Goal: Transaction & Acquisition: Purchase product/service

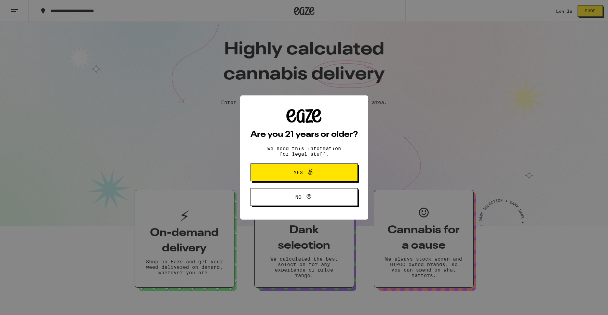
click at [318, 177] on span "Yes" at bounding box center [304, 172] width 52 height 9
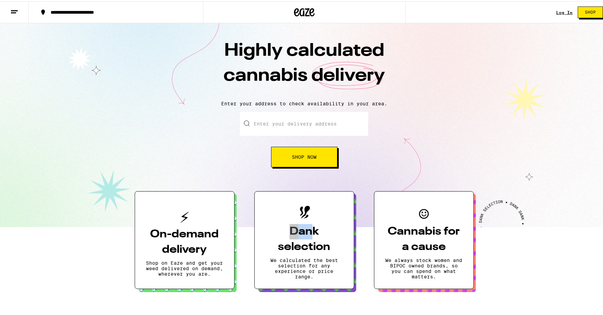
click at [318, 177] on div "On-demand delivery Shop on Eaze and get your weed delivered on demand, wherever…" at bounding box center [304, 231] width 339 height 111
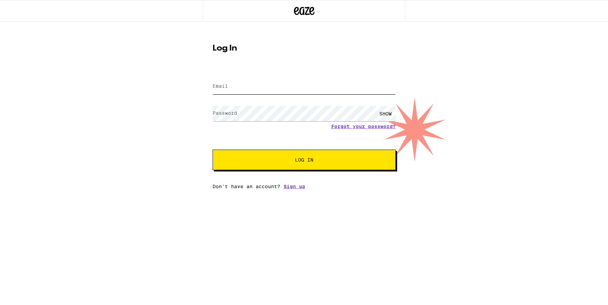
type input "[PERSON_NAME][EMAIL_ADDRESS][PERSON_NAME][DOMAIN_NAME]"
click at [304, 161] on button "Log In" at bounding box center [304, 160] width 183 height 21
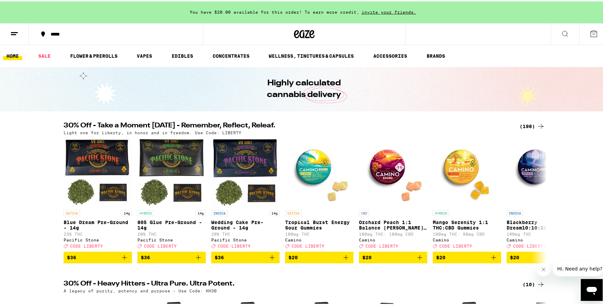
click at [60, 36] on button "*****" at bounding box center [116, 33] width 174 height 21
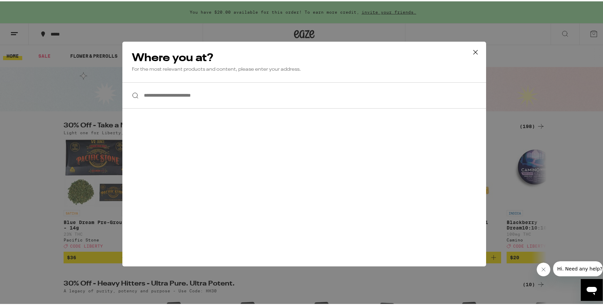
click at [147, 89] on input "**********" at bounding box center [304, 94] width 364 height 26
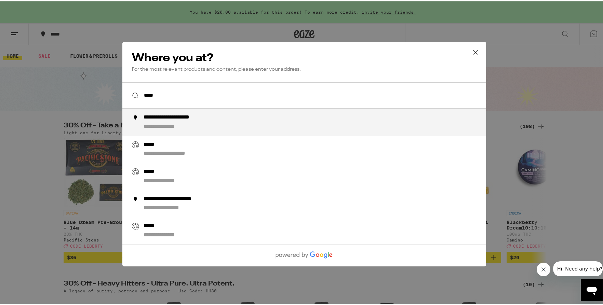
type input "**********"
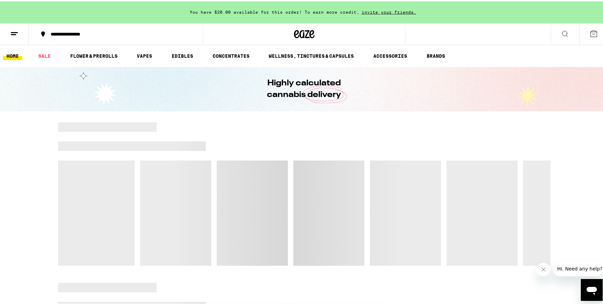
click at [104, 33] on div "**********" at bounding box center [119, 32] width 144 height 5
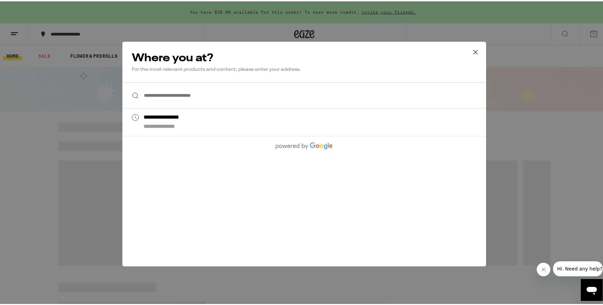
click at [171, 100] on input "**********" at bounding box center [304, 94] width 364 height 26
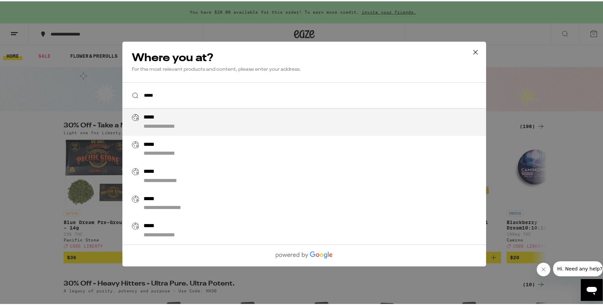
click at [165, 123] on div "**********" at bounding box center [169, 125] width 53 height 7
type input "**********"
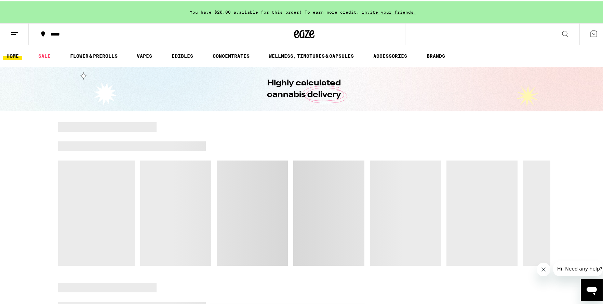
click at [98, 32] on div "*****" at bounding box center [119, 32] width 144 height 5
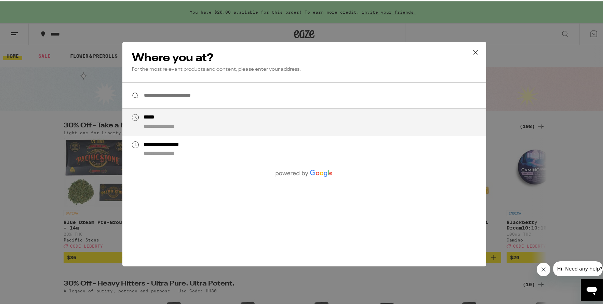
click at [152, 94] on input "**********" at bounding box center [304, 94] width 364 height 26
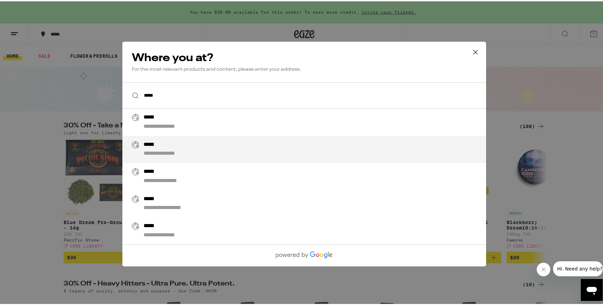
click at [197, 148] on div "**********" at bounding box center [317, 148] width 349 height 16
type input "**********"
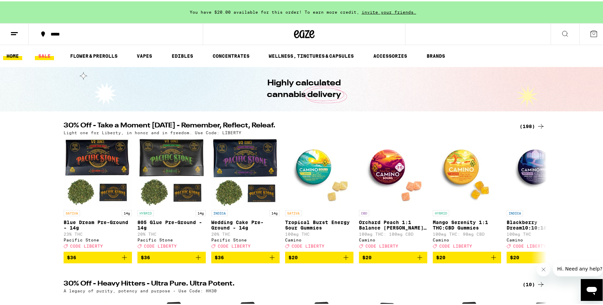
click at [41, 56] on link "SALE" at bounding box center [44, 55] width 19 height 8
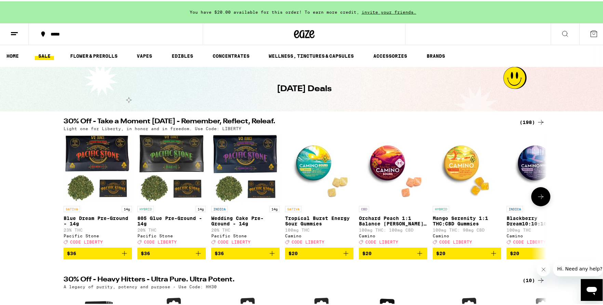
click at [537, 197] on icon at bounding box center [541, 195] width 8 height 8
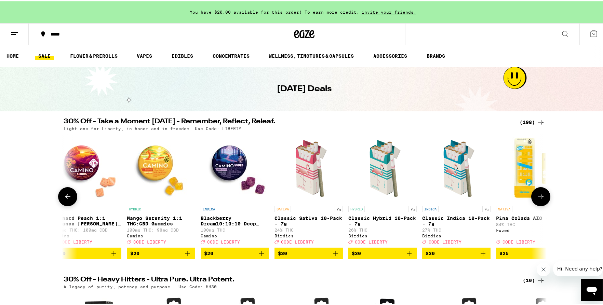
scroll to position [0, 407]
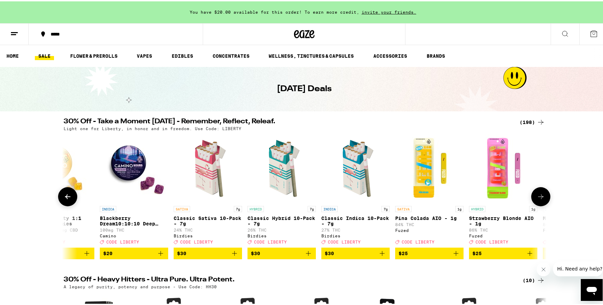
click at [537, 197] on icon at bounding box center [541, 195] width 8 height 8
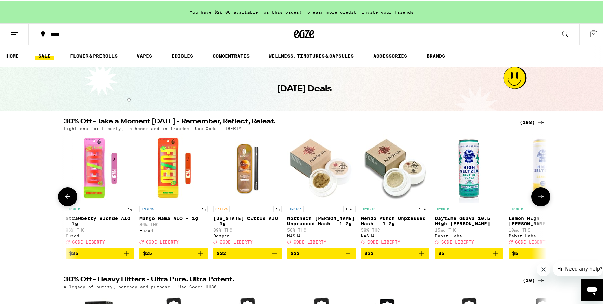
scroll to position [0, 813]
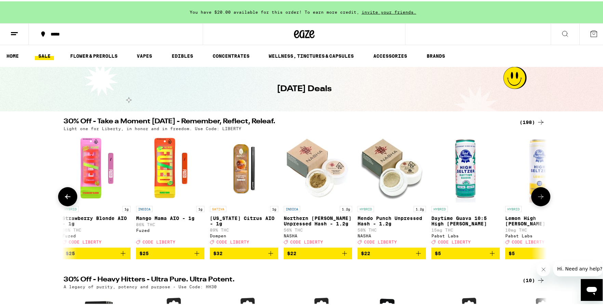
click at [537, 197] on icon at bounding box center [541, 195] width 8 height 8
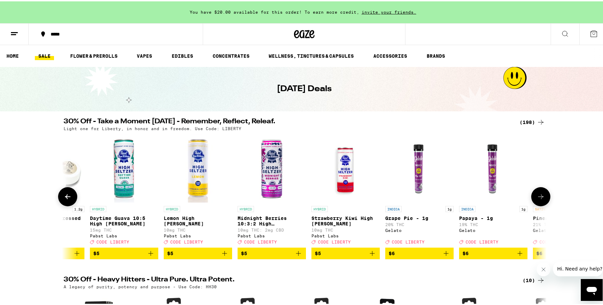
scroll to position [0, 1220]
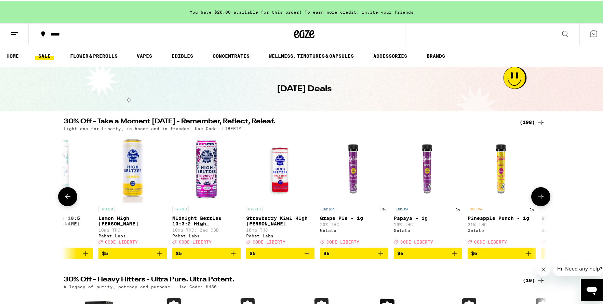
click at [537, 197] on icon at bounding box center [541, 195] width 8 height 8
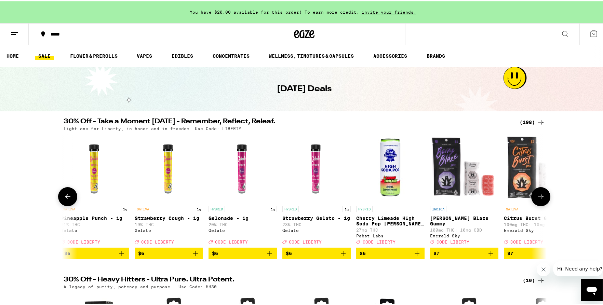
click at [537, 197] on icon at bounding box center [541, 195] width 8 height 8
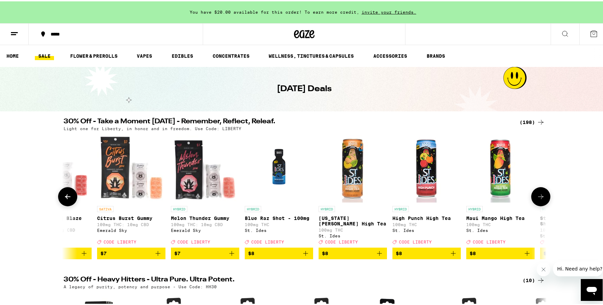
click at [537, 197] on icon at bounding box center [541, 195] width 8 height 8
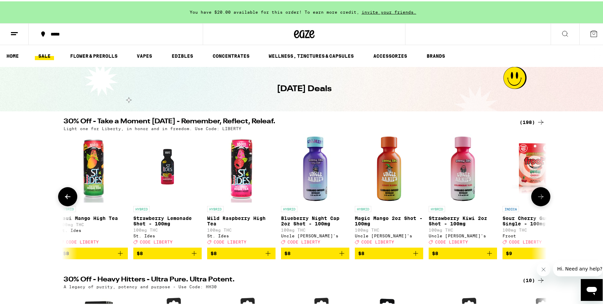
click at [537, 197] on icon at bounding box center [541, 195] width 8 height 8
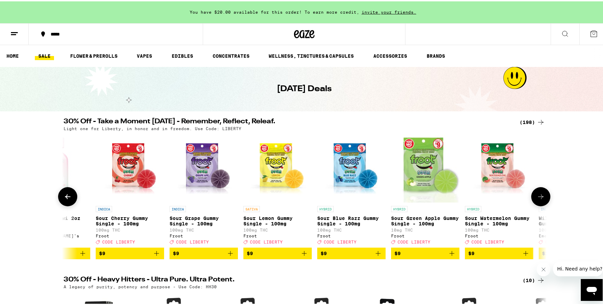
click at [537, 197] on icon at bounding box center [541, 195] width 8 height 8
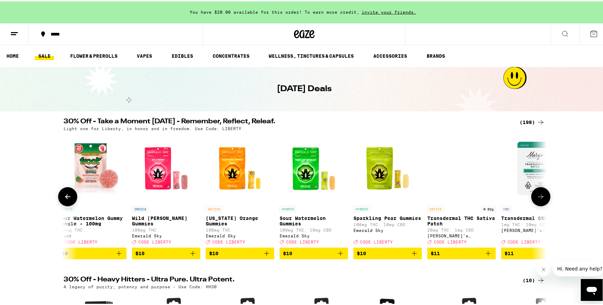
click at [537, 197] on icon at bounding box center [541, 195] width 8 height 8
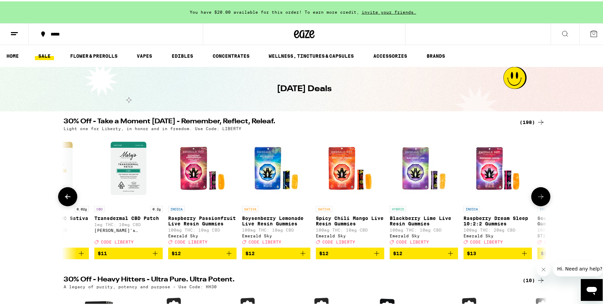
click at [537, 197] on icon at bounding box center [541, 195] width 8 height 8
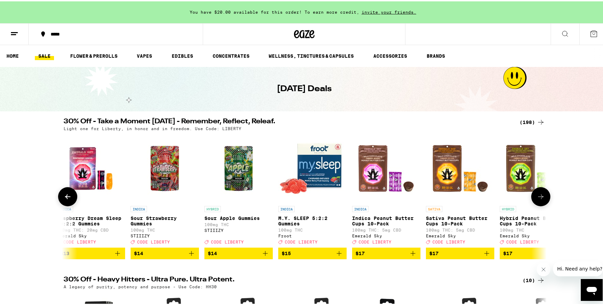
click at [537, 197] on icon at bounding box center [541, 195] width 8 height 8
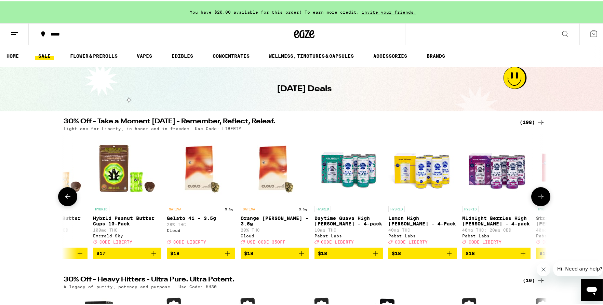
click at [537, 197] on icon at bounding box center [541, 195] width 8 height 8
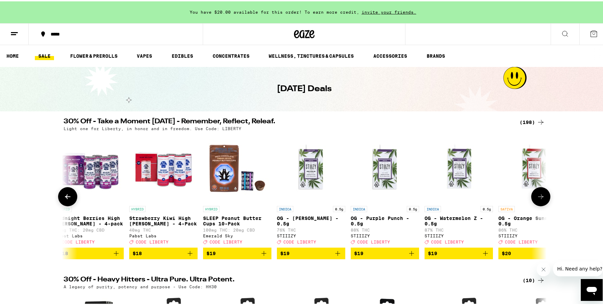
click at [537, 197] on icon at bounding box center [541, 195] width 8 height 8
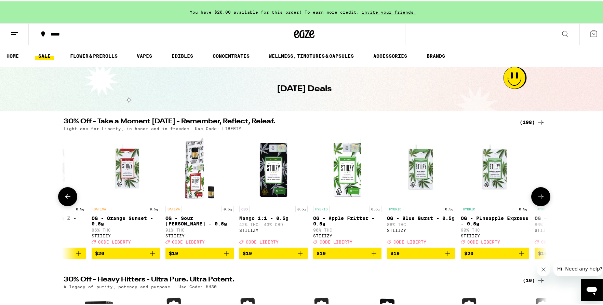
click at [537, 197] on icon at bounding box center [541, 195] width 8 height 8
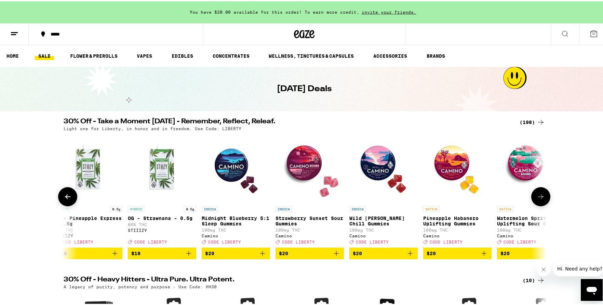
click at [537, 197] on icon at bounding box center [541, 195] width 8 height 8
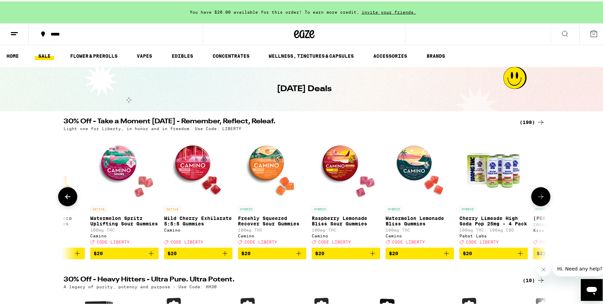
click at [537, 197] on icon at bounding box center [541, 195] width 8 height 8
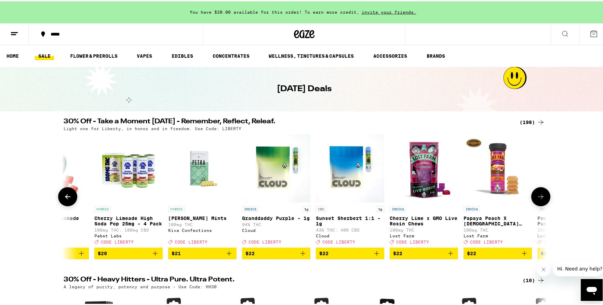
scroll to position [0, 6508]
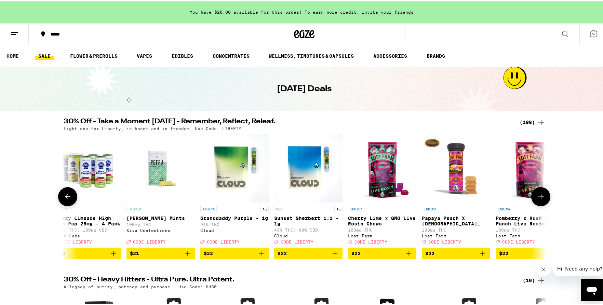
click at [537, 197] on icon at bounding box center [541, 195] width 8 height 8
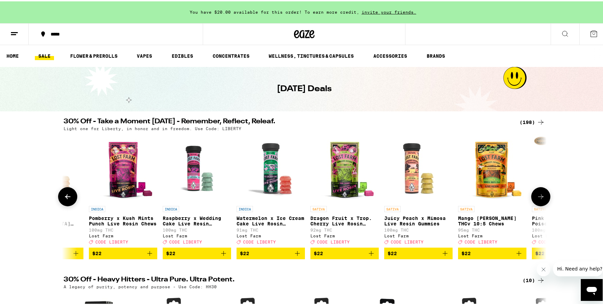
click at [537, 197] on icon at bounding box center [541, 195] width 8 height 8
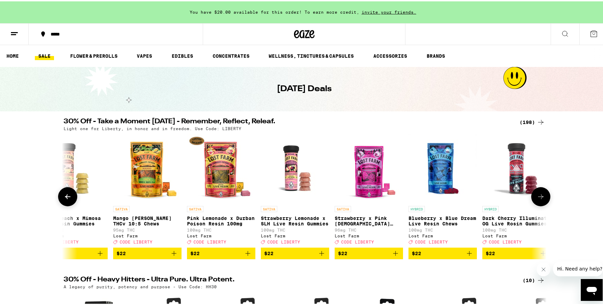
scroll to position [0, 7321]
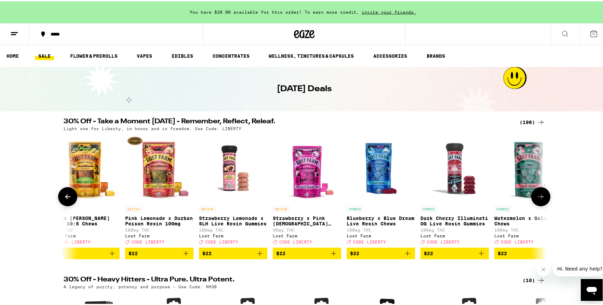
click at [537, 197] on icon at bounding box center [541, 195] width 8 height 8
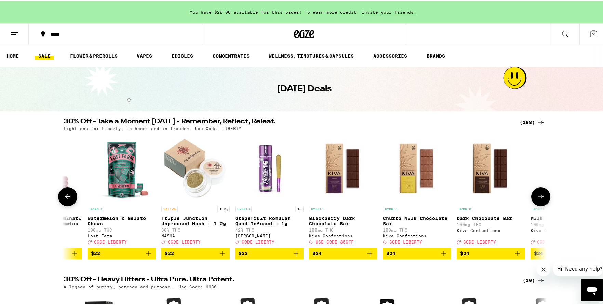
click at [537, 197] on icon at bounding box center [541, 195] width 8 height 8
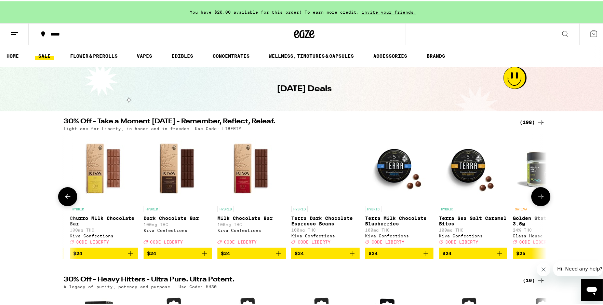
scroll to position [0, 8134]
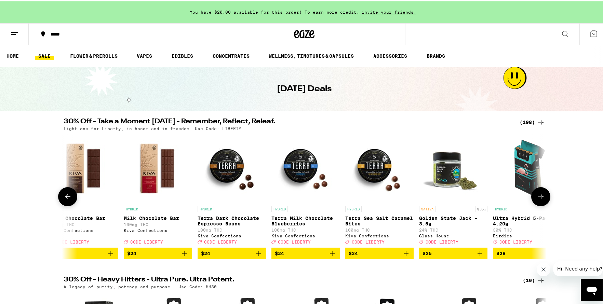
click at [255, 256] on icon "Add to bag" at bounding box center [258, 252] width 8 height 8
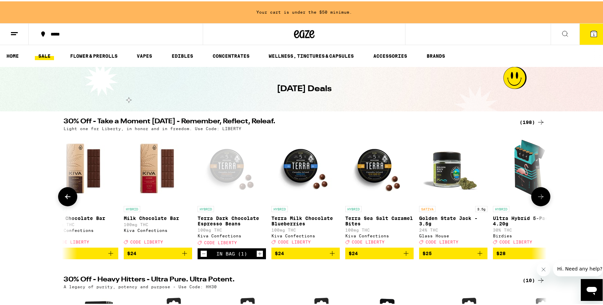
click at [537, 199] on icon at bounding box center [541, 195] width 8 height 8
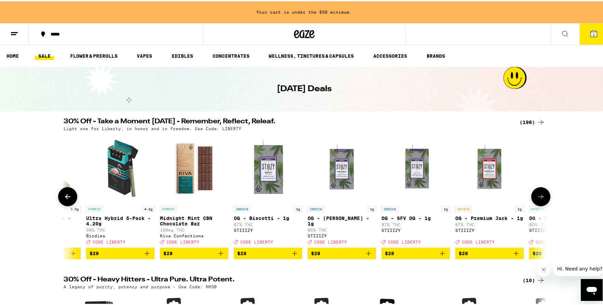
click at [537, 200] on icon at bounding box center [541, 195] width 8 height 8
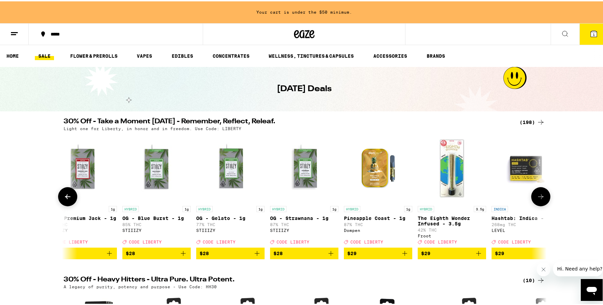
click at [537, 200] on icon at bounding box center [541, 195] width 8 height 8
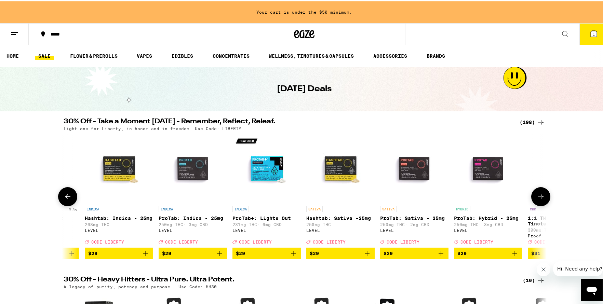
click at [537, 200] on icon at bounding box center [541, 195] width 8 height 8
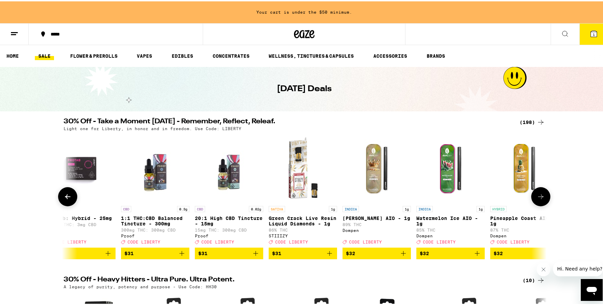
click at [537, 200] on icon at bounding box center [541, 195] width 8 height 8
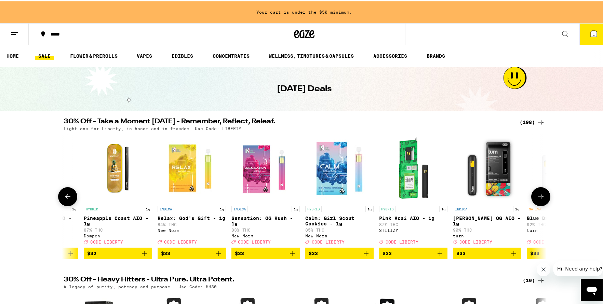
scroll to position [0, 10168]
click at [537, 200] on icon at bounding box center [541, 195] width 8 height 8
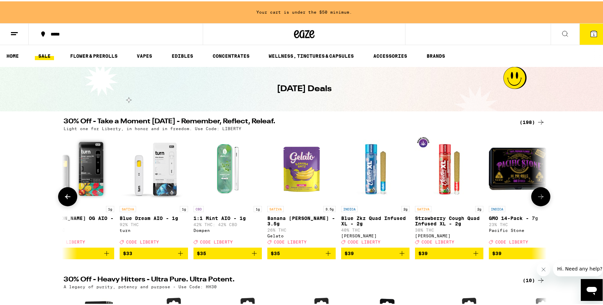
click at [537, 200] on icon at bounding box center [541, 195] width 8 height 8
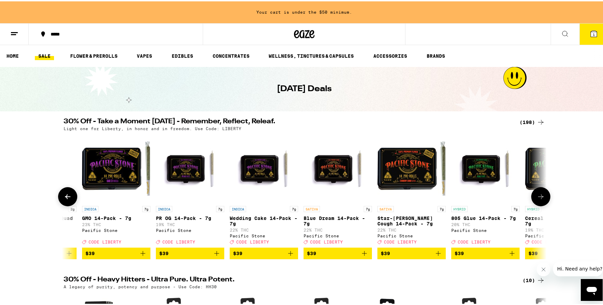
click at [537, 200] on icon at bounding box center [541, 195] width 8 height 8
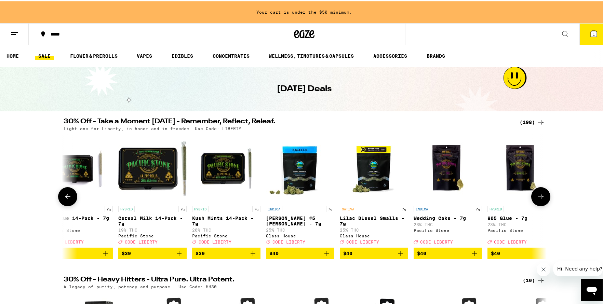
click at [537, 200] on icon at bounding box center [541, 195] width 8 height 8
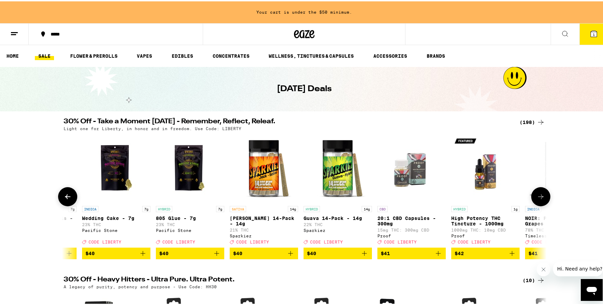
scroll to position [0, 11795]
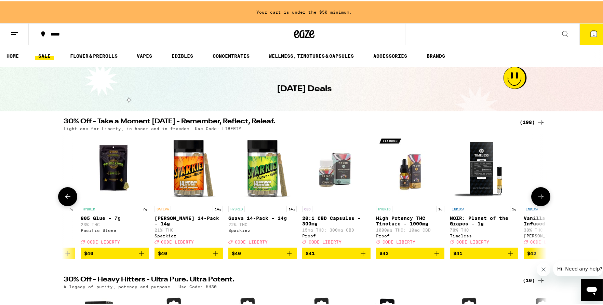
click at [537, 199] on icon at bounding box center [541, 195] width 8 height 8
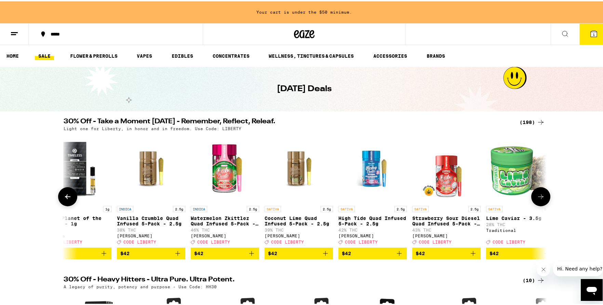
click at [537, 199] on icon at bounding box center [541, 195] width 8 height 8
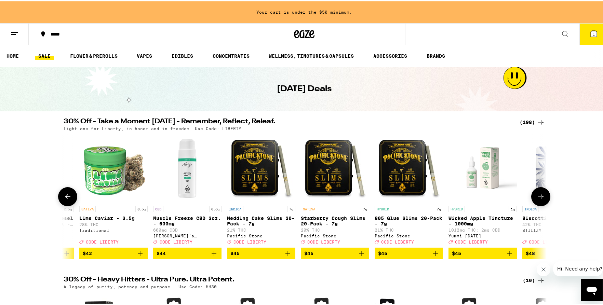
click at [537, 199] on icon at bounding box center [541, 195] width 8 height 8
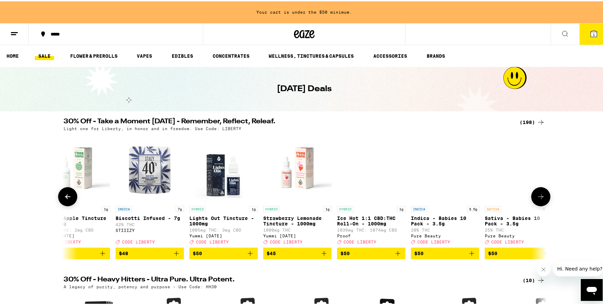
click at [537, 199] on icon at bounding box center [541, 195] width 8 height 8
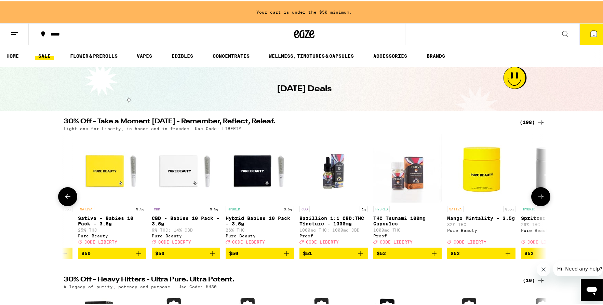
click at [538, 200] on icon at bounding box center [541, 195] width 8 height 8
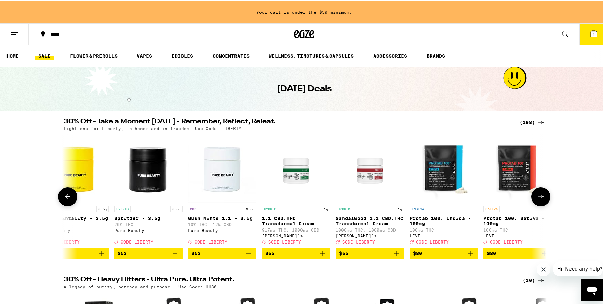
click at [534, 201] on button at bounding box center [540, 195] width 19 height 19
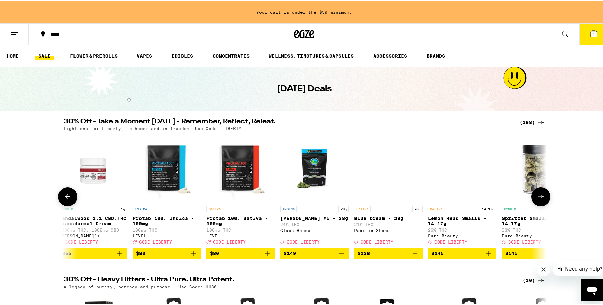
scroll to position [0, 14136]
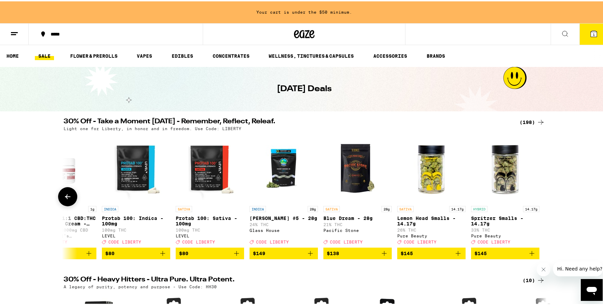
click at [534, 201] on div at bounding box center [540, 195] width 19 height 19
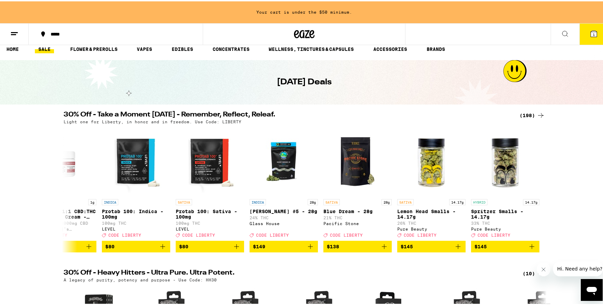
click at [539, 113] on icon at bounding box center [541, 114] width 8 height 8
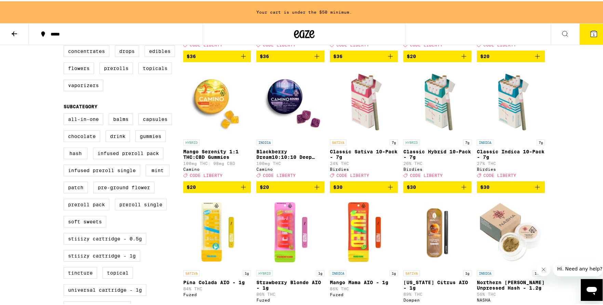
scroll to position [408, 0]
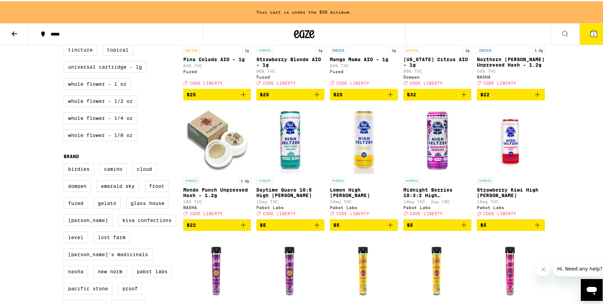
click at [316, 228] on icon "Add to bag" at bounding box center [317, 224] width 8 height 8
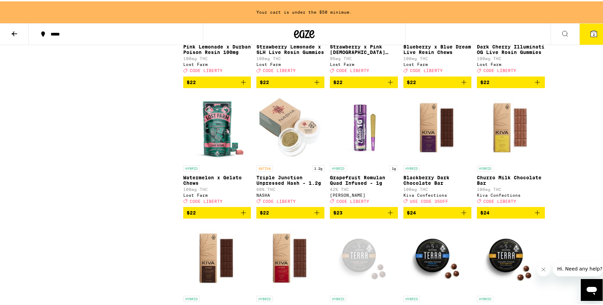
scroll to position [2817, 0]
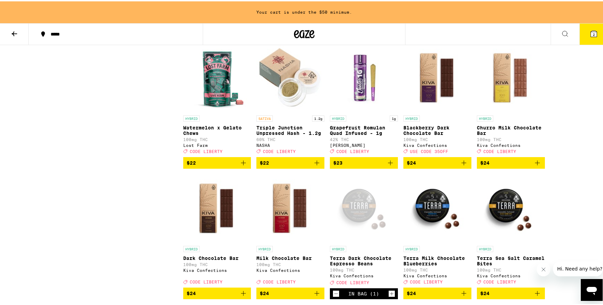
click at [245, 166] on icon "Add to bag" at bounding box center [243, 162] width 8 height 8
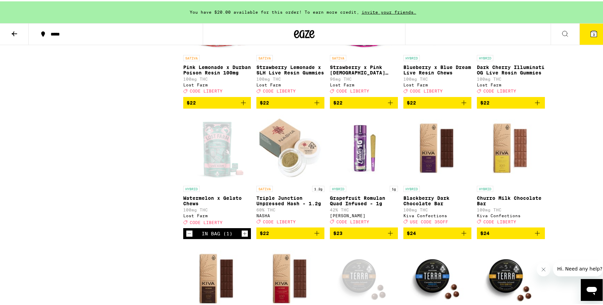
scroll to position [2741, 0]
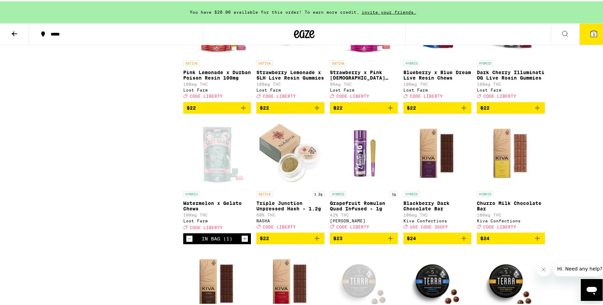
click at [242, 111] on icon "Add to bag" at bounding box center [243, 107] width 8 height 8
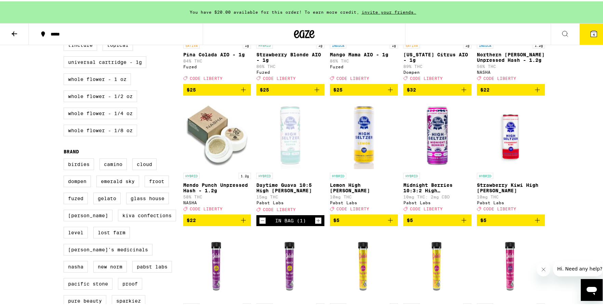
scroll to position [0, 0]
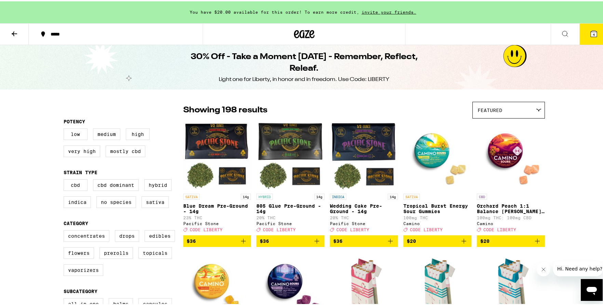
click at [21, 34] on button at bounding box center [14, 33] width 29 height 22
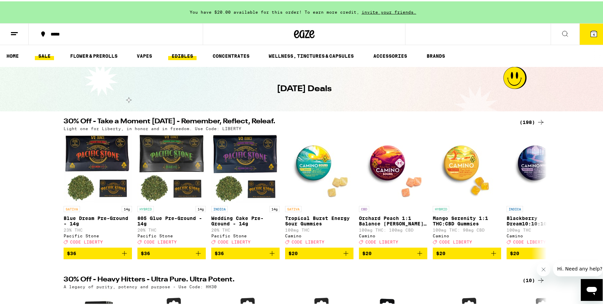
click at [179, 57] on link "EDIBLES" at bounding box center [182, 55] width 28 height 8
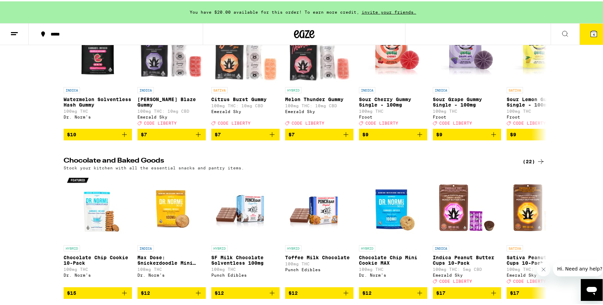
scroll to position [197, 0]
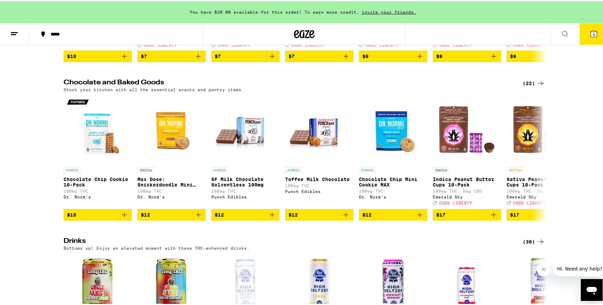
click at [527, 86] on div "(22)" at bounding box center [534, 82] width 22 height 8
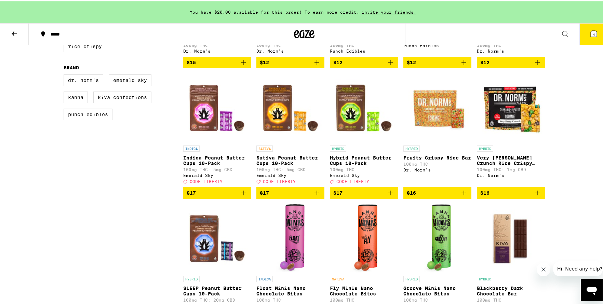
scroll to position [320, 0]
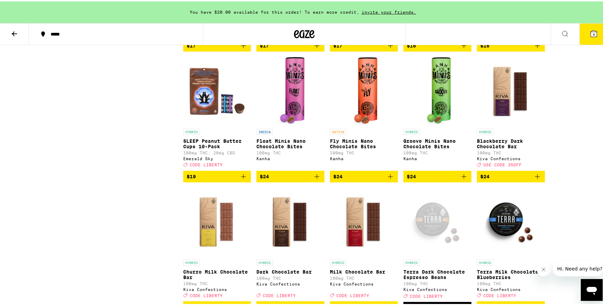
click at [460, 179] on icon "Add to bag" at bounding box center [464, 175] width 8 height 8
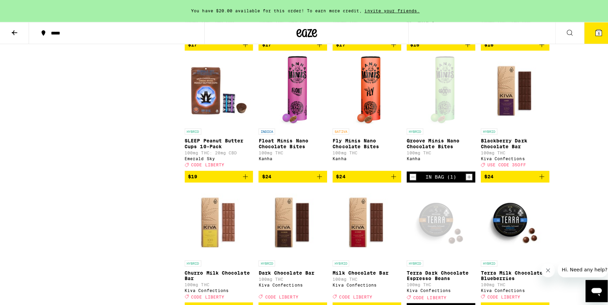
scroll to position [563, 0]
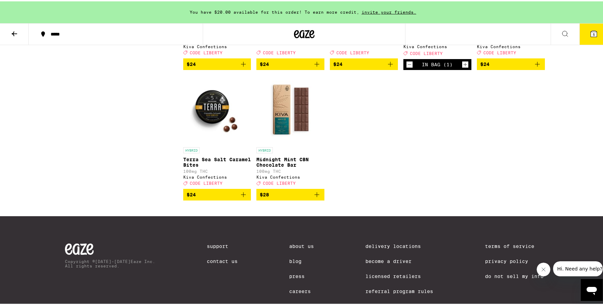
click at [593, 33] on button "5" at bounding box center [593, 32] width 29 height 21
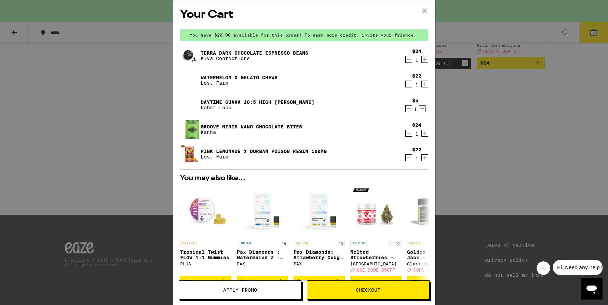
click at [406, 86] on icon "Decrement" at bounding box center [409, 84] width 6 height 8
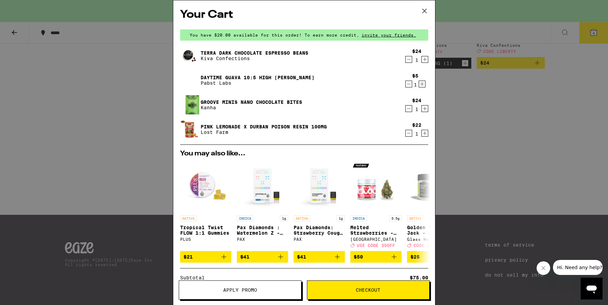
click at [406, 86] on icon "Decrement" at bounding box center [409, 84] width 6 height 8
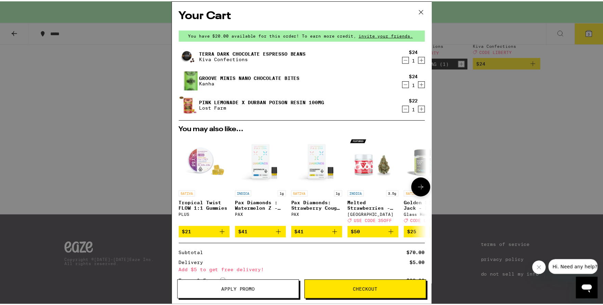
scroll to position [69, 0]
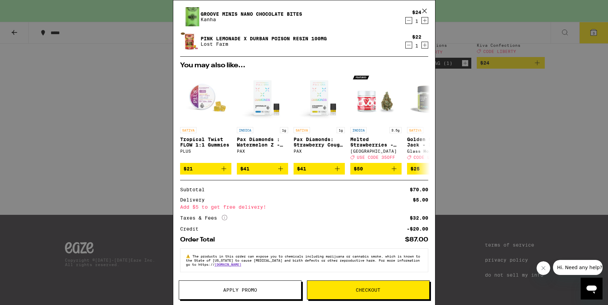
click at [272, 294] on button "Apply Promo" at bounding box center [240, 290] width 123 height 19
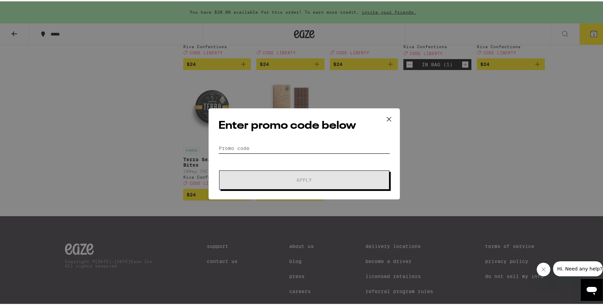
click at [272, 148] on input "Promo Code" at bounding box center [304, 147] width 172 height 10
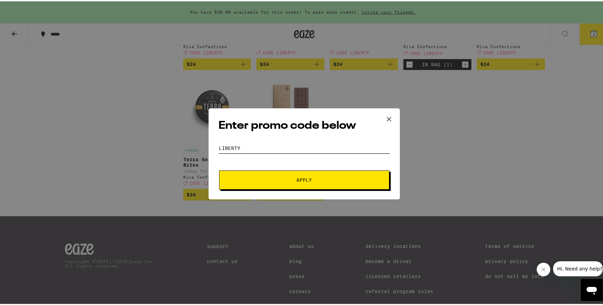
type input "liberty"
click at [277, 174] on button "Apply" at bounding box center [304, 178] width 170 height 19
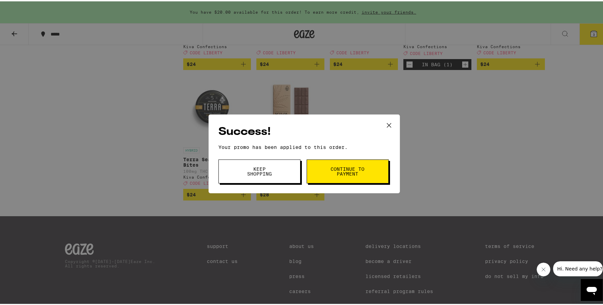
click at [321, 172] on button "Continue to payment" at bounding box center [348, 170] width 82 height 24
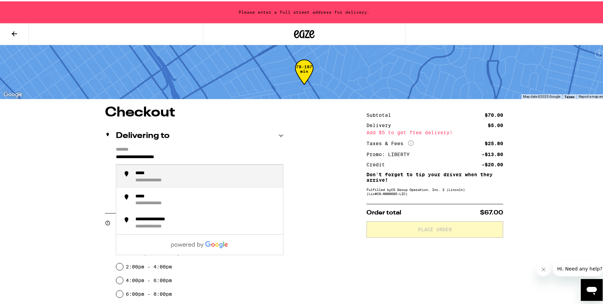
click at [126, 156] on input "**********" at bounding box center [199, 158] width 167 height 12
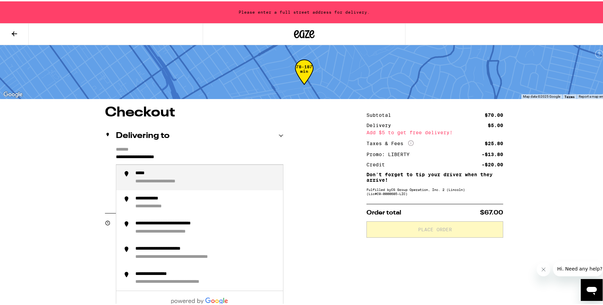
drag, startPoint x: 190, startPoint y: 155, endPoint x: 102, endPoint y: 157, distance: 87.9
click at [102, 157] on div "**********" at bounding box center [304, 305] width 492 height 400
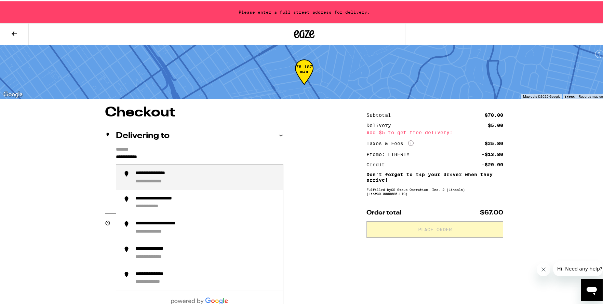
click at [168, 181] on div "**********" at bounding box center [158, 180] width 46 height 6
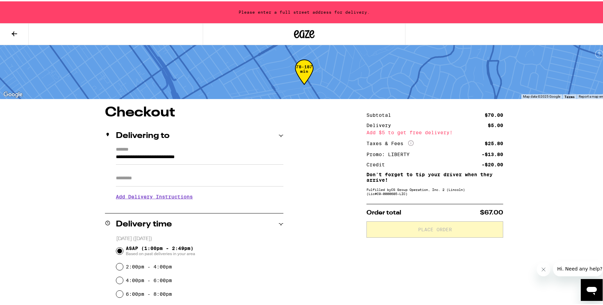
type input "**********"
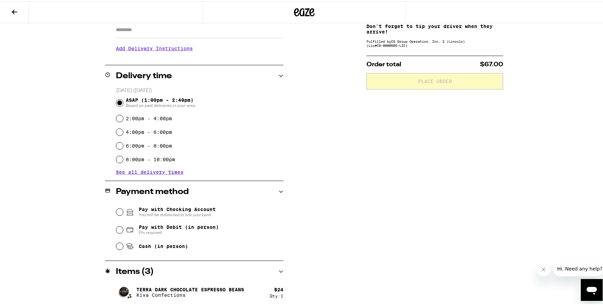
scroll to position [177, 0]
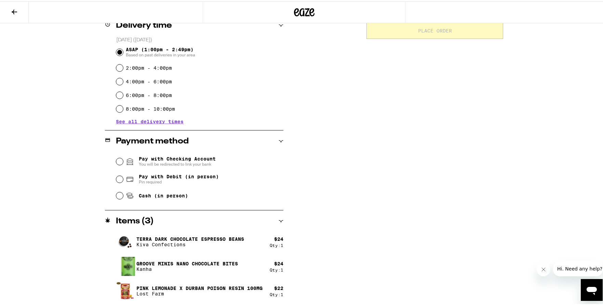
click at [119, 179] on input "Pay with Debit (in person) Pin required" at bounding box center [119, 178] width 7 height 7
radio input "true"
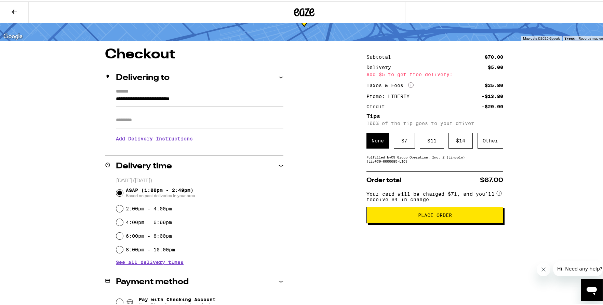
scroll to position [0, 0]
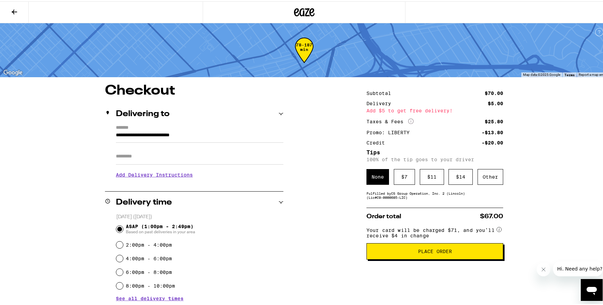
click at [401, 253] on span "Place Order" at bounding box center [434, 250] width 125 height 5
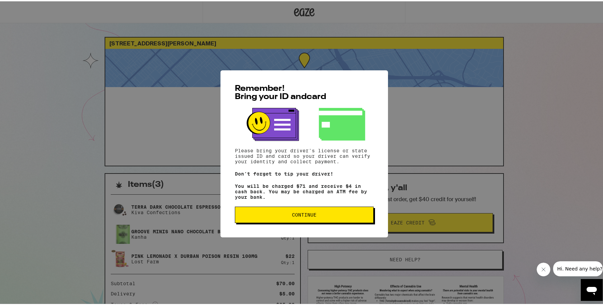
click at [326, 213] on button "Continue" at bounding box center [304, 213] width 139 height 16
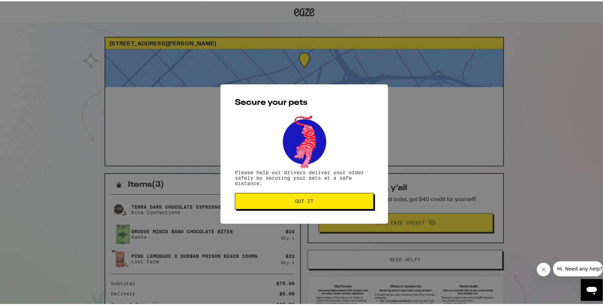
click at [296, 194] on button "Got it" at bounding box center [304, 200] width 139 height 16
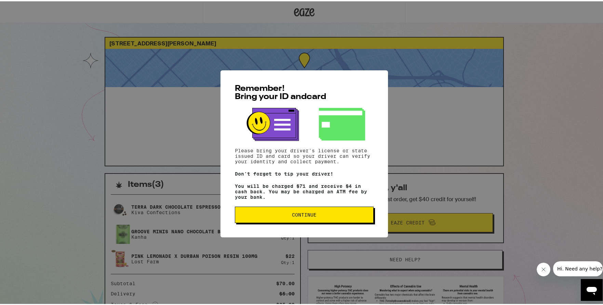
click at [300, 220] on button "Continue" at bounding box center [304, 213] width 139 height 16
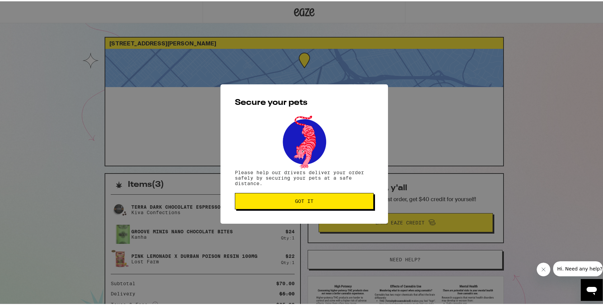
click at [301, 202] on span "Got it" at bounding box center [304, 200] width 18 height 5
